Goal: Entertainment & Leisure: Consume media (video, audio)

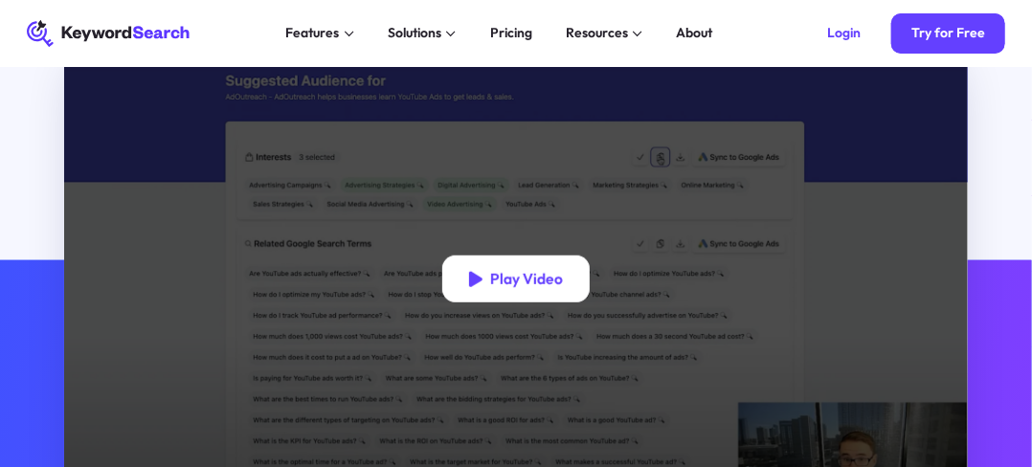
scroll to position [383, 0]
click at [528, 275] on div "Play Video" at bounding box center [526, 279] width 73 height 19
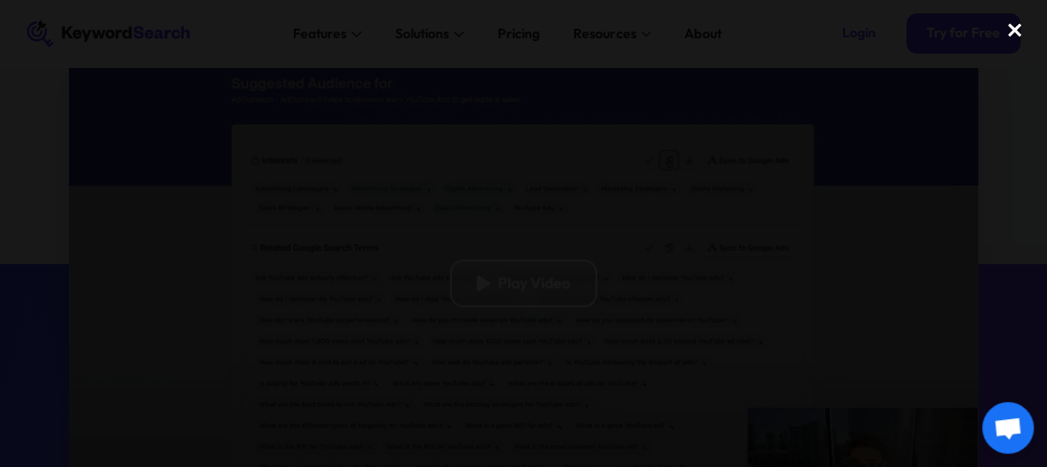
click at [1015, 32] on div "close lightbox" at bounding box center [1014, 31] width 65 height 42
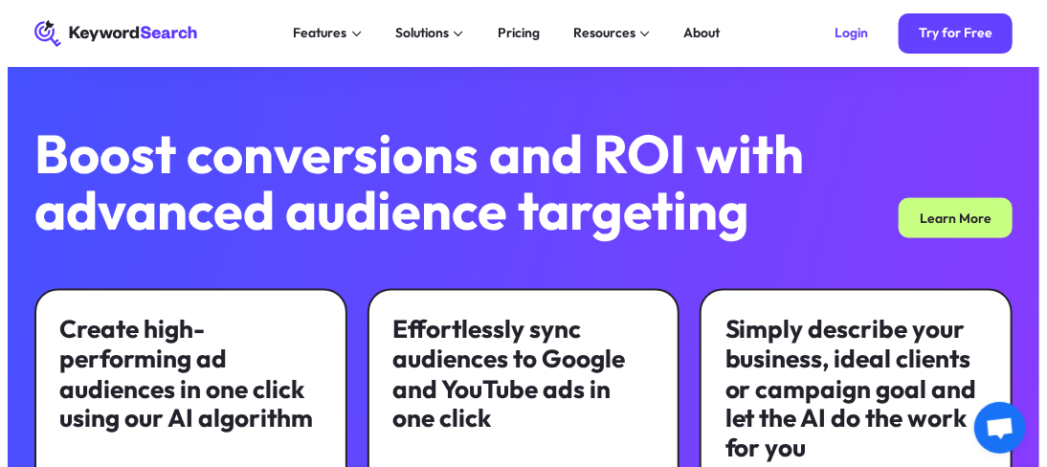
scroll to position [316, 0]
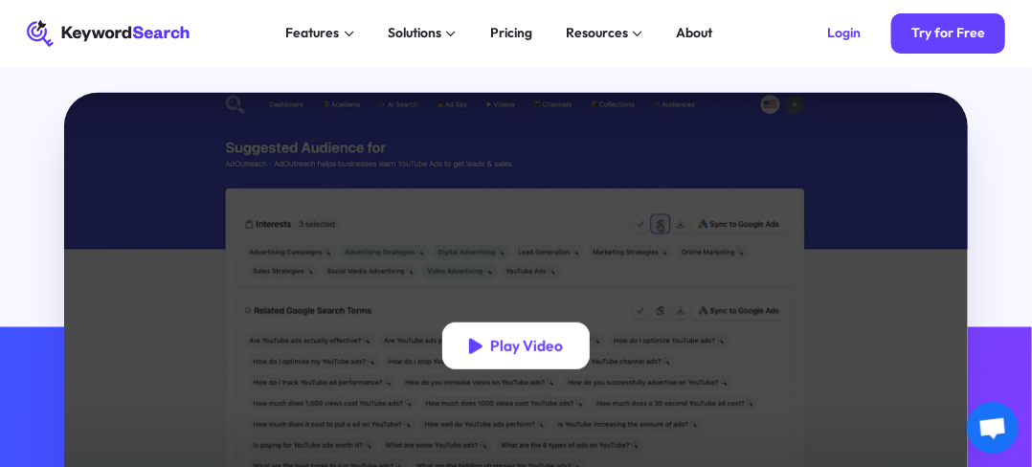
click at [529, 362] on div "Play Video" at bounding box center [516, 346] width 148 height 47
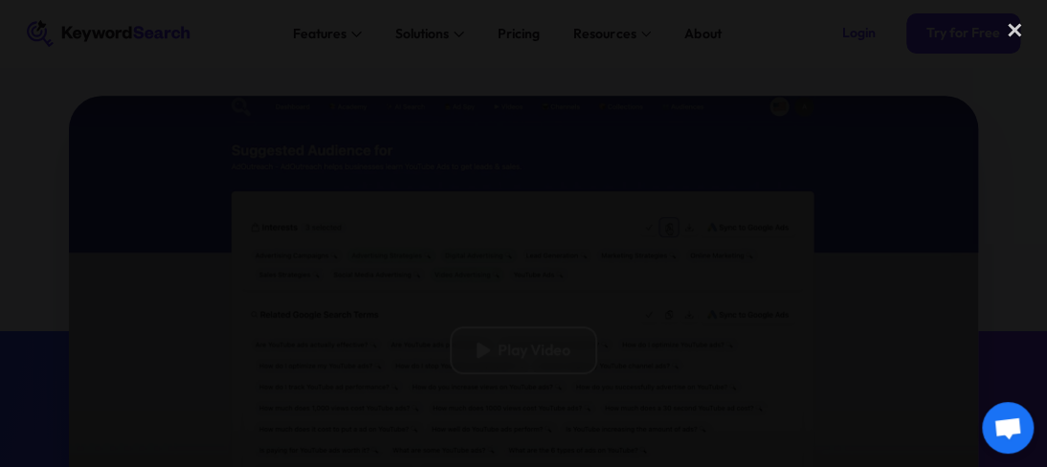
click at [1005, 320] on div "next image" at bounding box center [1014, 234] width 65 height 448
click at [1015, 28] on div "close lightbox" at bounding box center [1014, 31] width 65 height 42
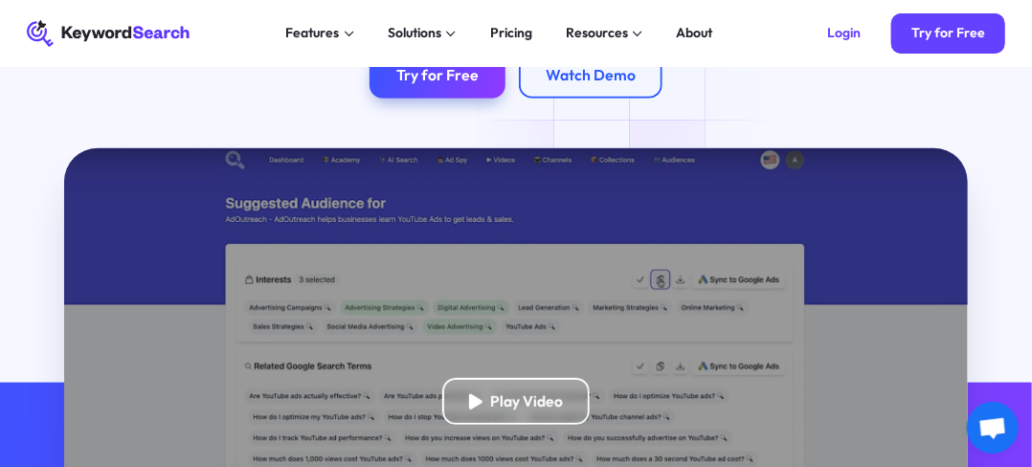
scroll to position [220, 0]
